Goal: Obtain resource: Download file/media

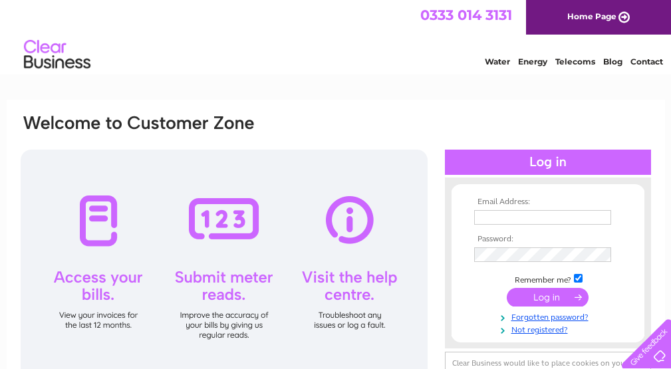
type input "willietheharras@hotmail.com"
click at [538, 301] on input "submit" at bounding box center [548, 297] width 82 height 19
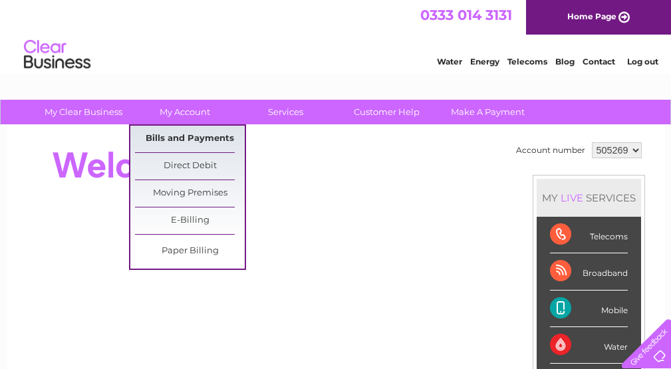
click at [186, 134] on link "Bills and Payments" at bounding box center [190, 139] width 110 height 27
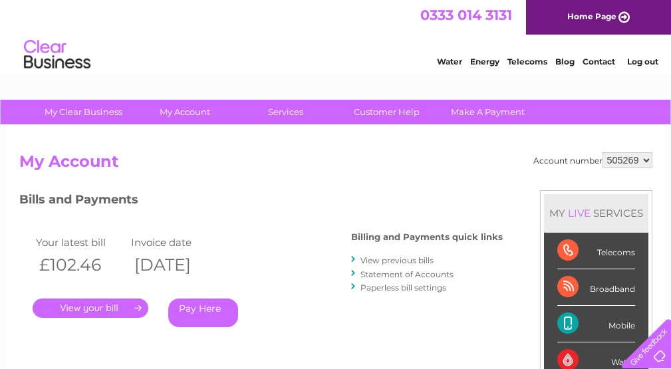
click at [122, 306] on link "." at bounding box center [91, 308] width 116 height 19
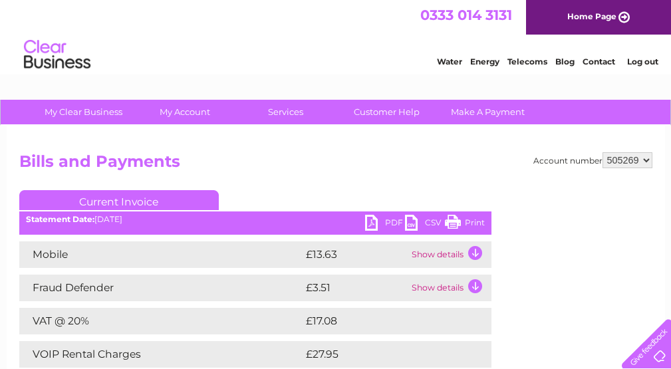
click at [462, 219] on link "Print" at bounding box center [465, 224] width 40 height 19
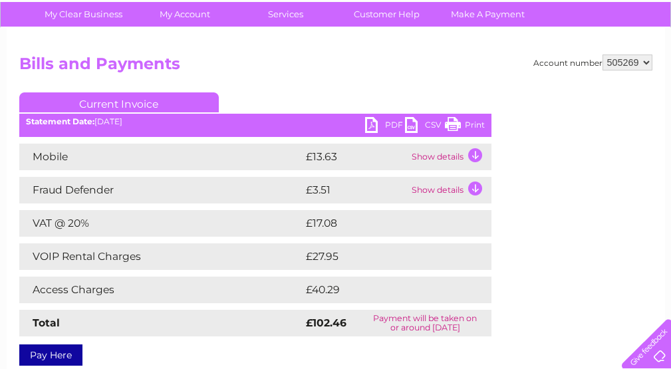
scroll to position [92, 0]
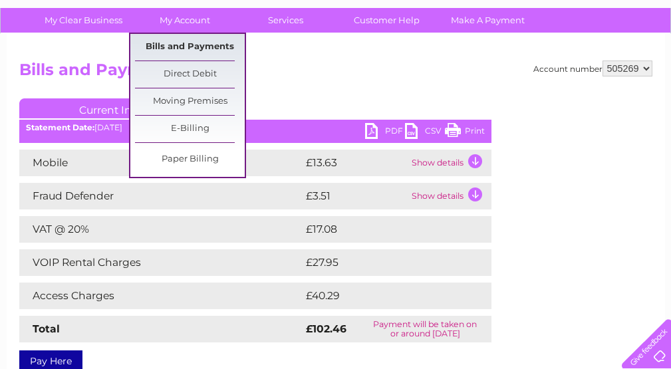
click at [205, 44] on link "Bills and Payments" at bounding box center [190, 47] width 110 height 27
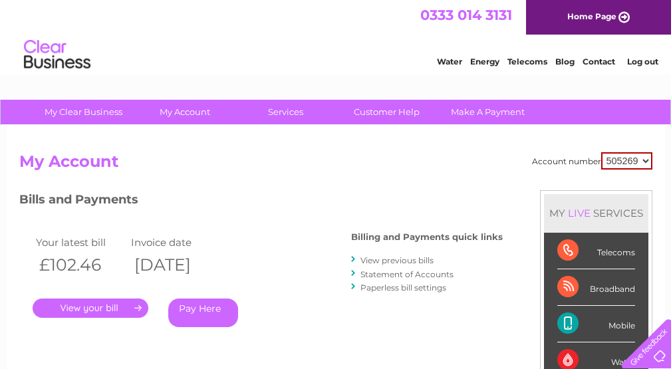
click at [398, 260] on link "View previous bills" at bounding box center [397, 261] width 73 height 10
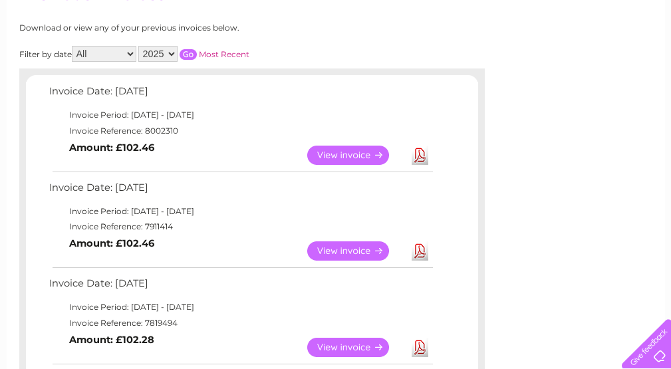
scroll to position [241, 0]
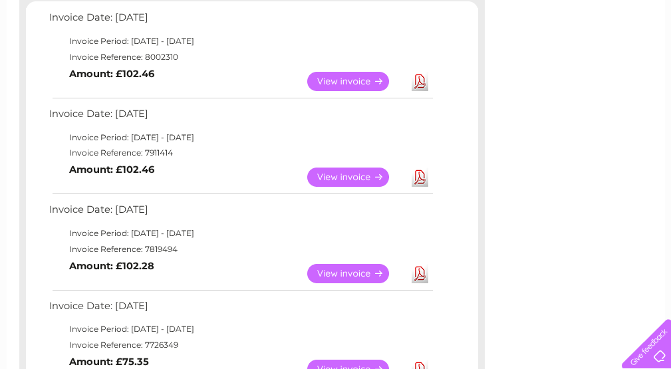
click at [419, 186] on link "Download" at bounding box center [420, 177] width 17 height 19
click at [420, 274] on link "Download" at bounding box center [420, 273] width 17 height 19
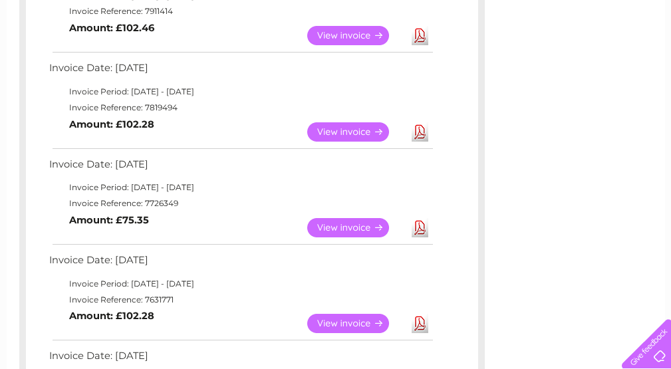
scroll to position [436, 0]
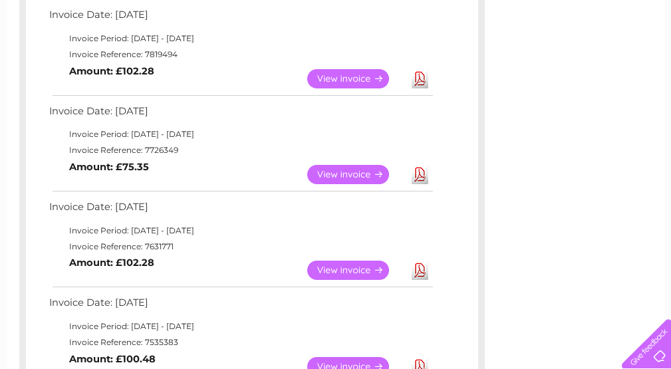
click at [423, 172] on link "Download" at bounding box center [420, 174] width 17 height 19
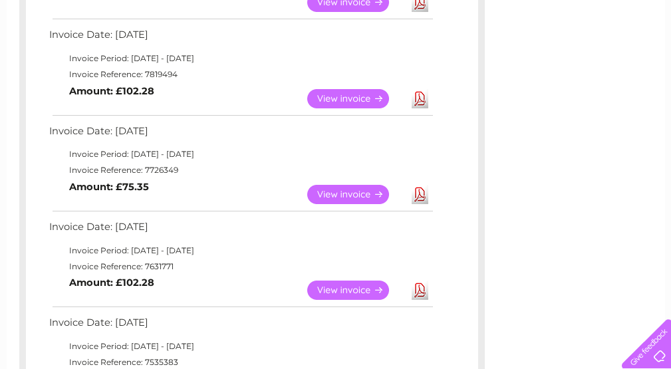
scroll to position [441, 0]
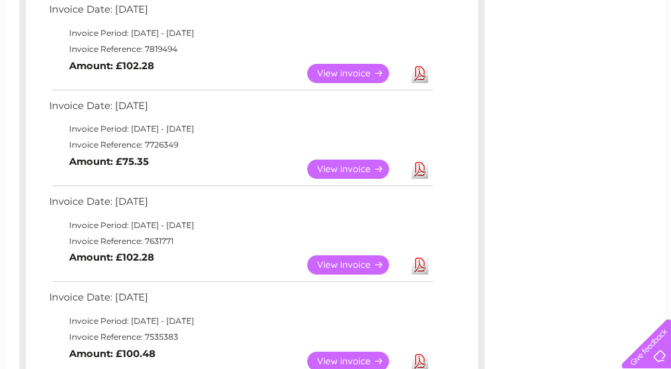
click at [424, 267] on link "Download" at bounding box center [420, 265] width 17 height 19
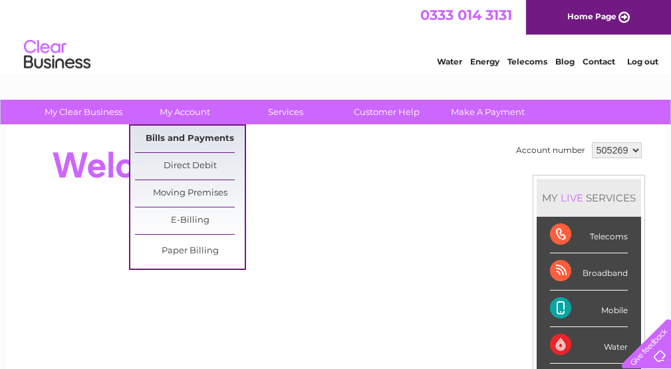
click at [203, 134] on link "Bills and Payments" at bounding box center [190, 139] width 110 height 27
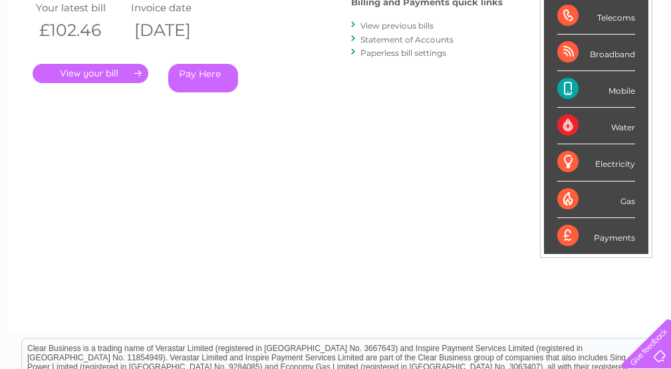
scroll to position [139, 0]
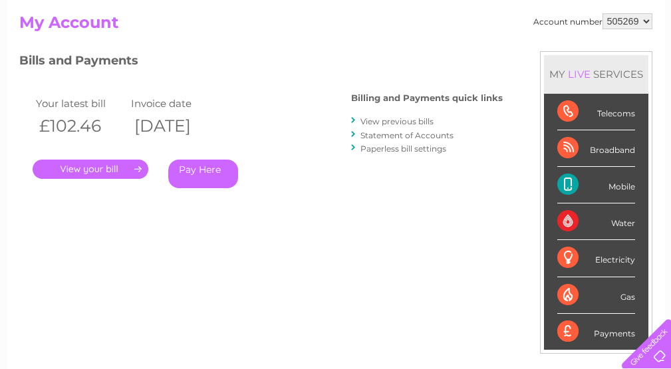
click at [385, 122] on link "View previous bills" at bounding box center [397, 121] width 73 height 10
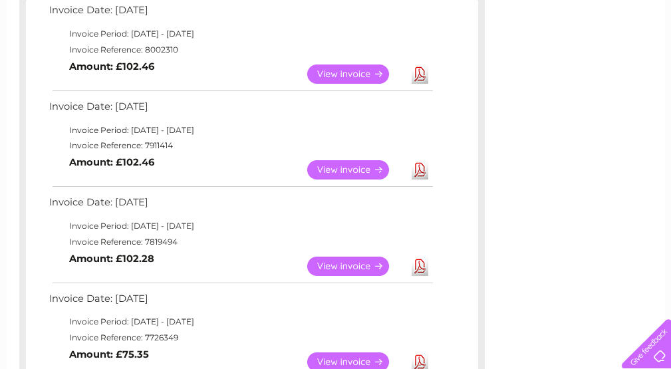
scroll to position [294, 0]
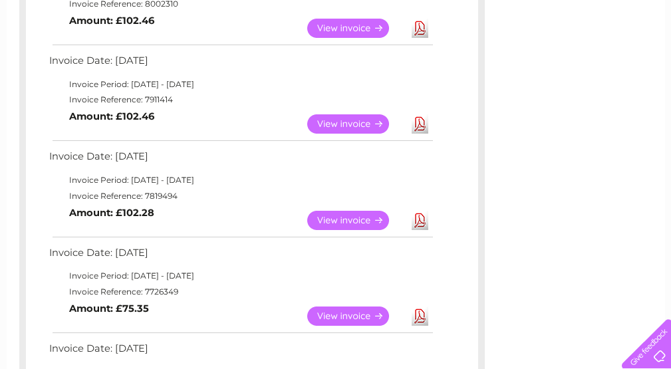
click at [344, 122] on link "View" at bounding box center [356, 123] width 98 height 19
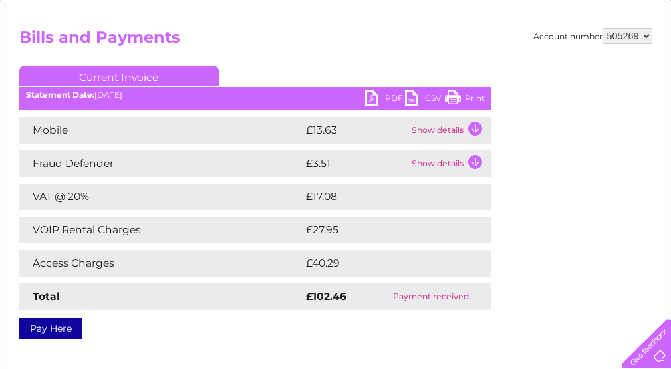
scroll to position [127, 0]
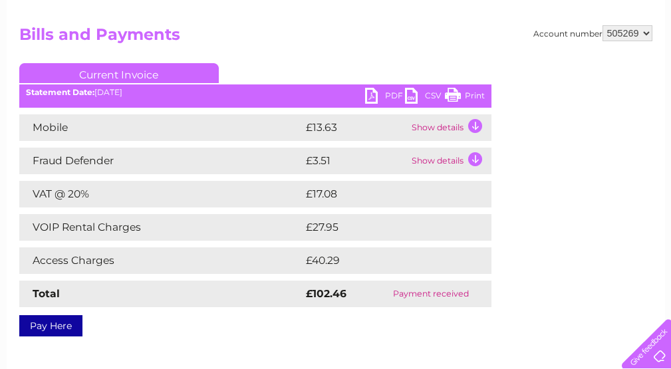
click at [458, 90] on link "Print" at bounding box center [465, 97] width 40 height 19
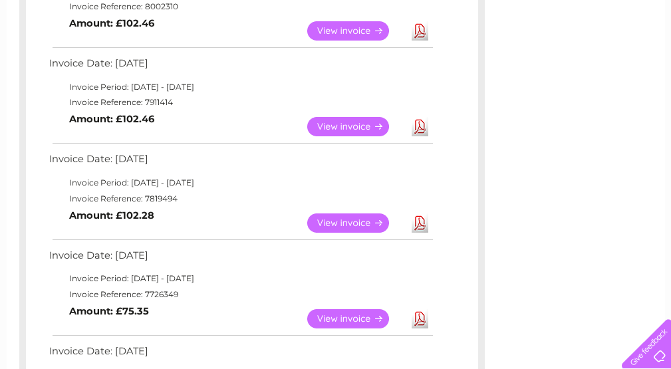
click at [353, 222] on link "View" at bounding box center [356, 223] width 98 height 19
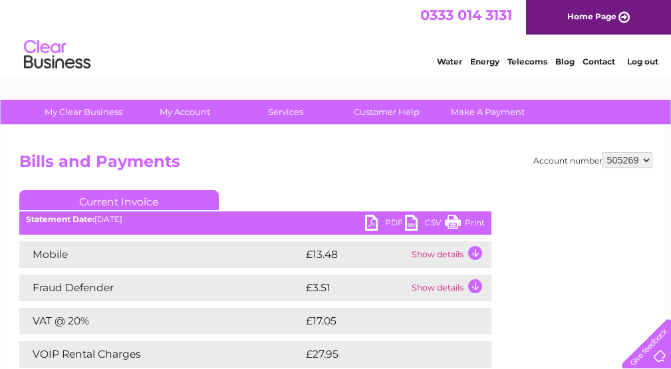
click at [464, 221] on link "Print" at bounding box center [465, 224] width 40 height 19
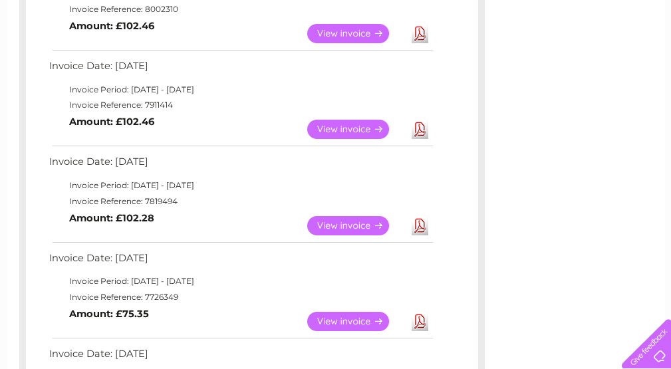
click at [367, 316] on link "View" at bounding box center [356, 321] width 98 height 19
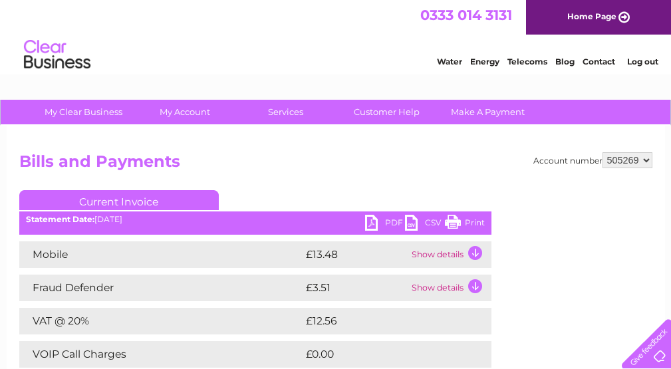
click at [455, 227] on link "Print" at bounding box center [465, 224] width 40 height 19
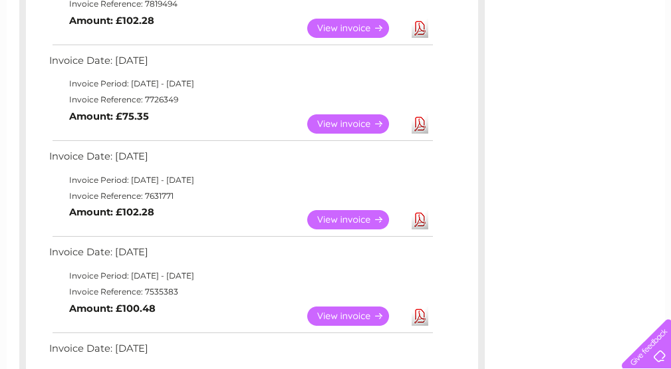
scroll to position [492, 0]
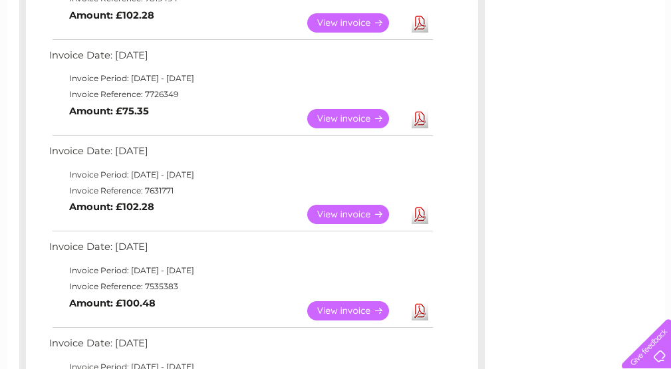
click at [320, 212] on link "View" at bounding box center [356, 214] width 98 height 19
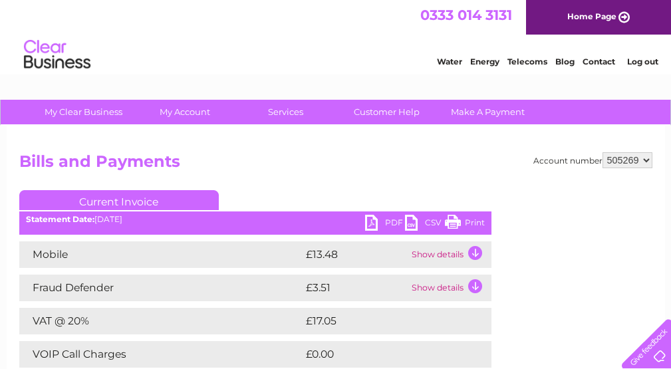
click at [475, 220] on link "Print" at bounding box center [465, 224] width 40 height 19
